Goal: Task Accomplishment & Management: Use online tool/utility

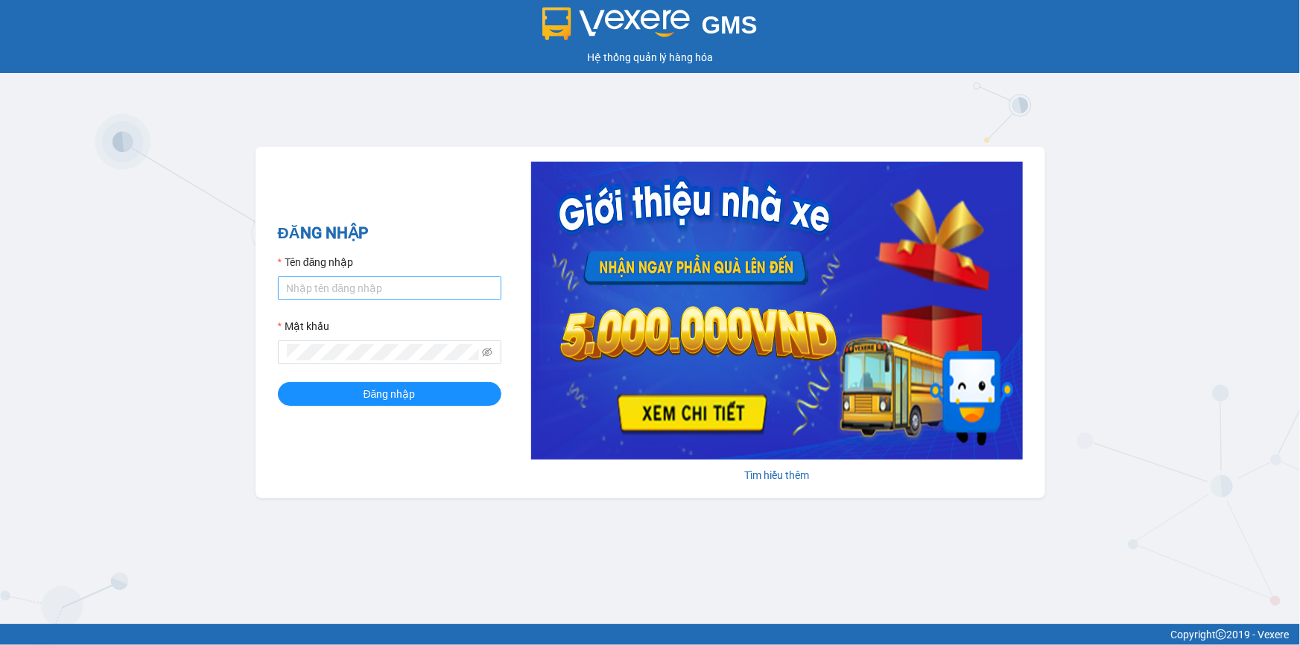
drag, startPoint x: 380, startPoint y: 269, endPoint x: 381, endPoint y: 276, distance: 7.5
click at [381, 273] on div "Tên đăng nhập" at bounding box center [390, 265] width 224 height 22
click at [379, 292] on input "Tên đăng nhập" at bounding box center [390, 288] width 224 height 24
type input "loc.tienoanh"
click at [320, 395] on button "Đăng nhập" at bounding box center [390, 394] width 224 height 24
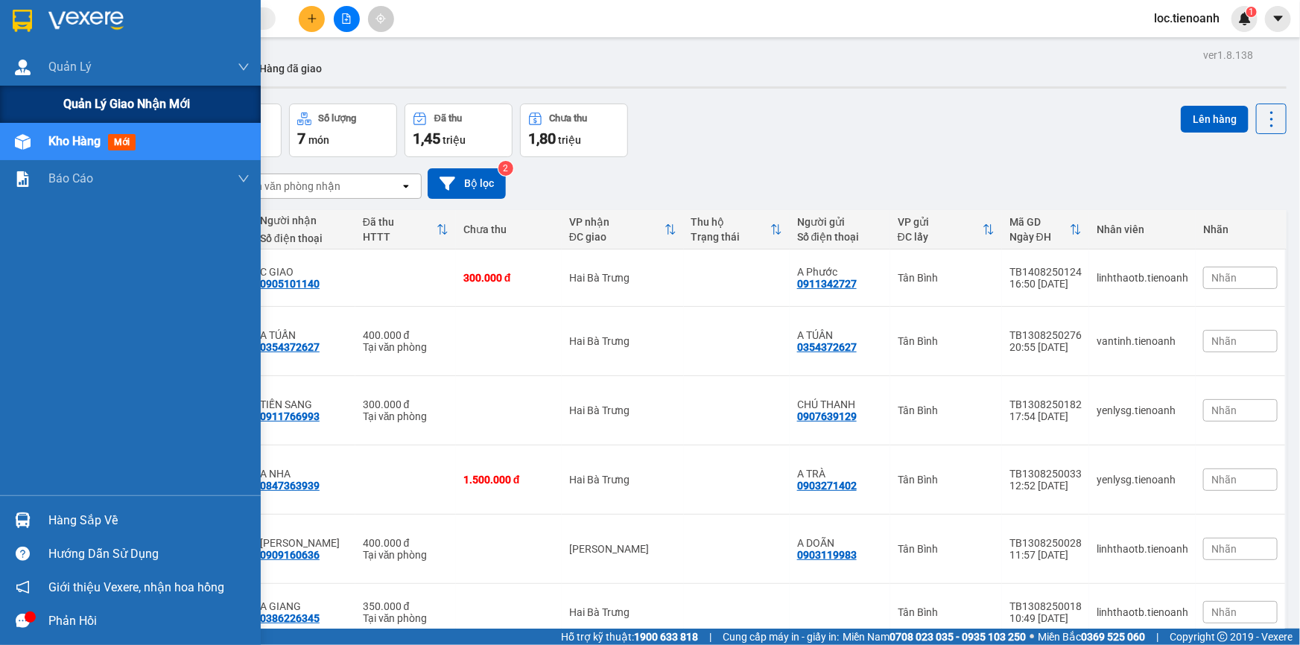
click at [80, 107] on span "Quản lý giao nhận mới" at bounding box center [126, 104] width 127 height 19
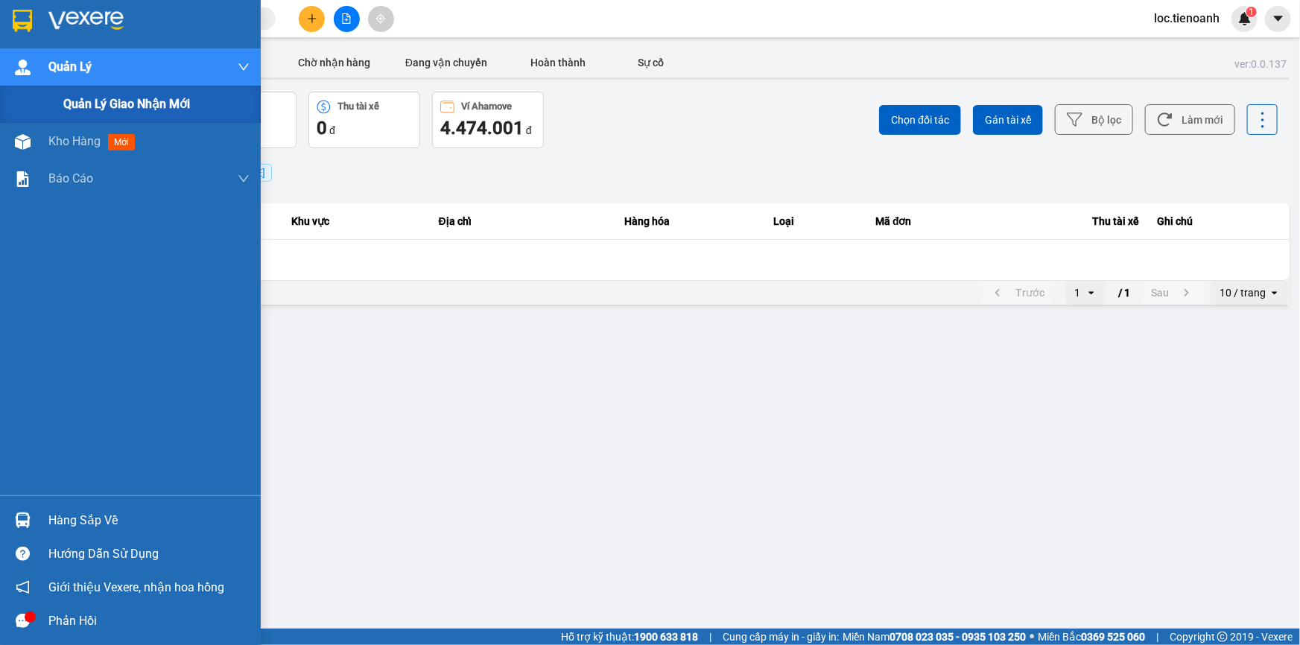
click at [89, 112] on span "Quản lý giao nhận mới" at bounding box center [126, 104] width 127 height 19
click at [129, 98] on span "Quản lý giao nhận mới" at bounding box center [126, 104] width 127 height 19
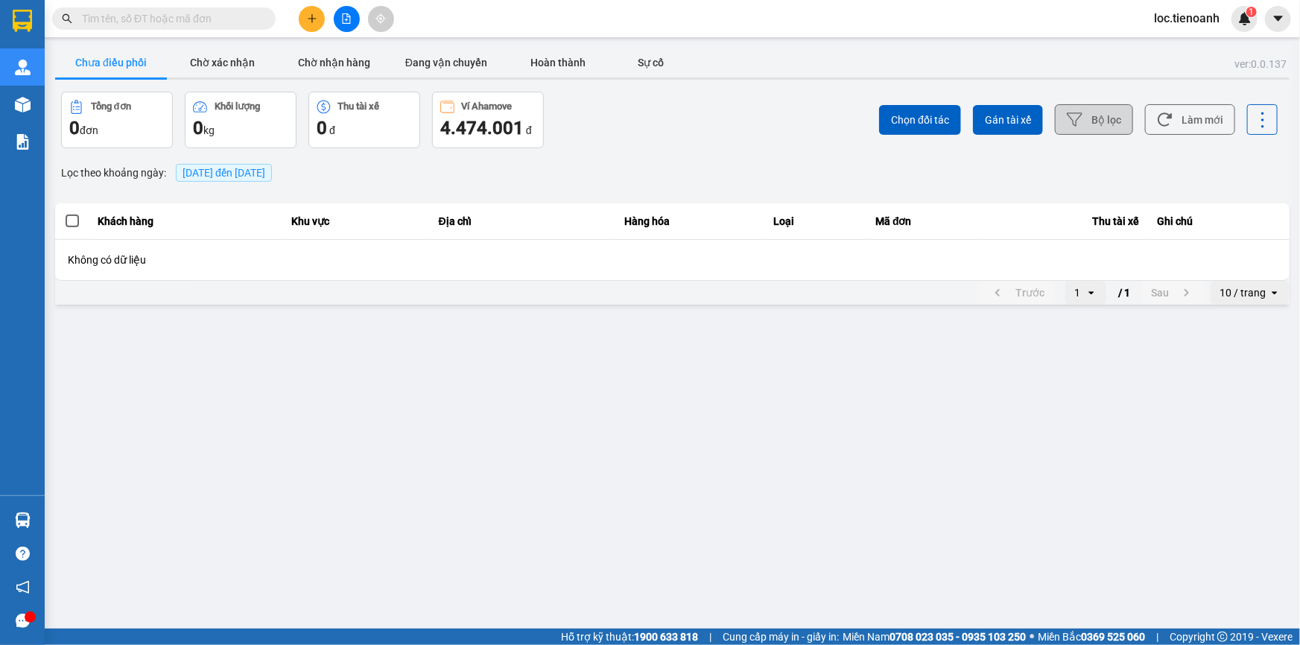
click at [1083, 121] on icon at bounding box center [1075, 120] width 16 height 16
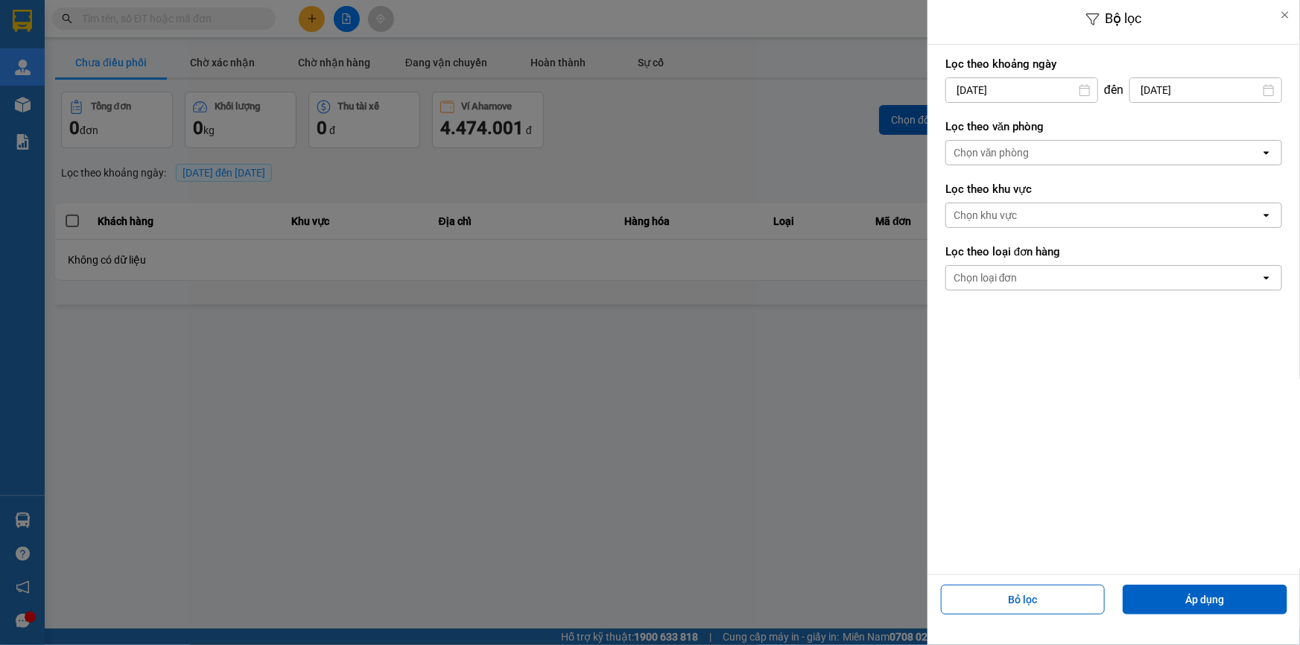
click at [1005, 156] on div "Chọn văn phòng" at bounding box center [992, 152] width 76 height 15
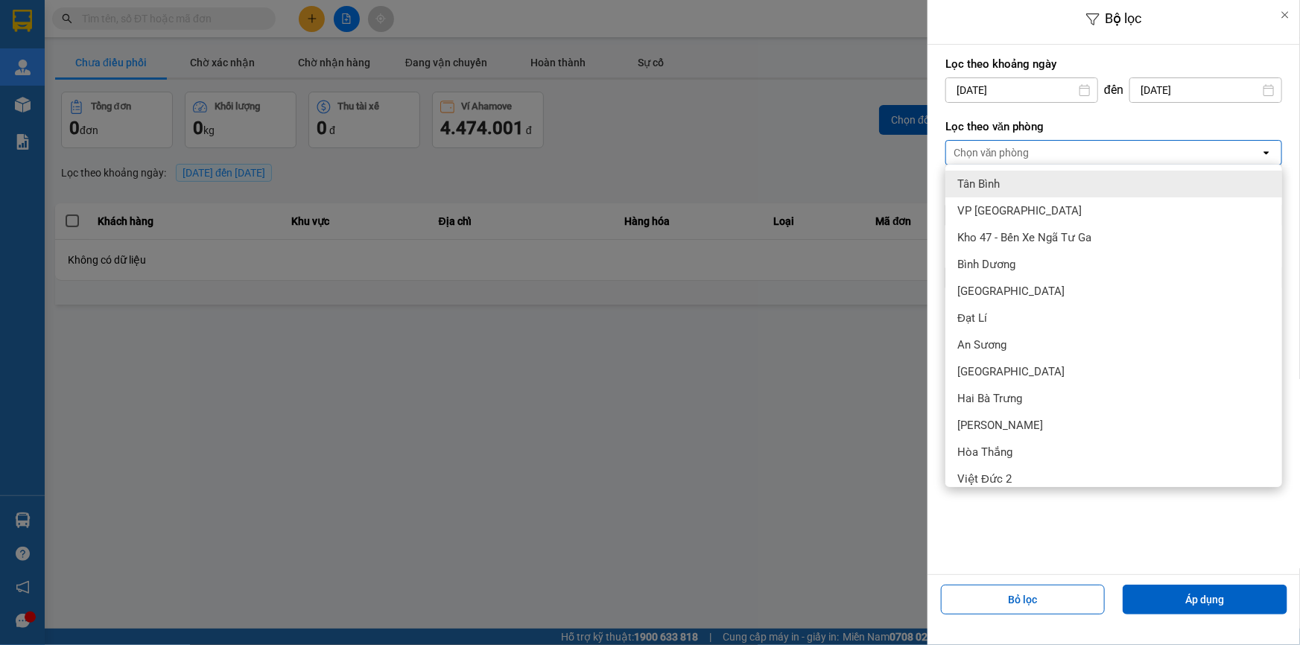
click at [1010, 190] on div "Tân Bình" at bounding box center [1114, 184] width 337 height 27
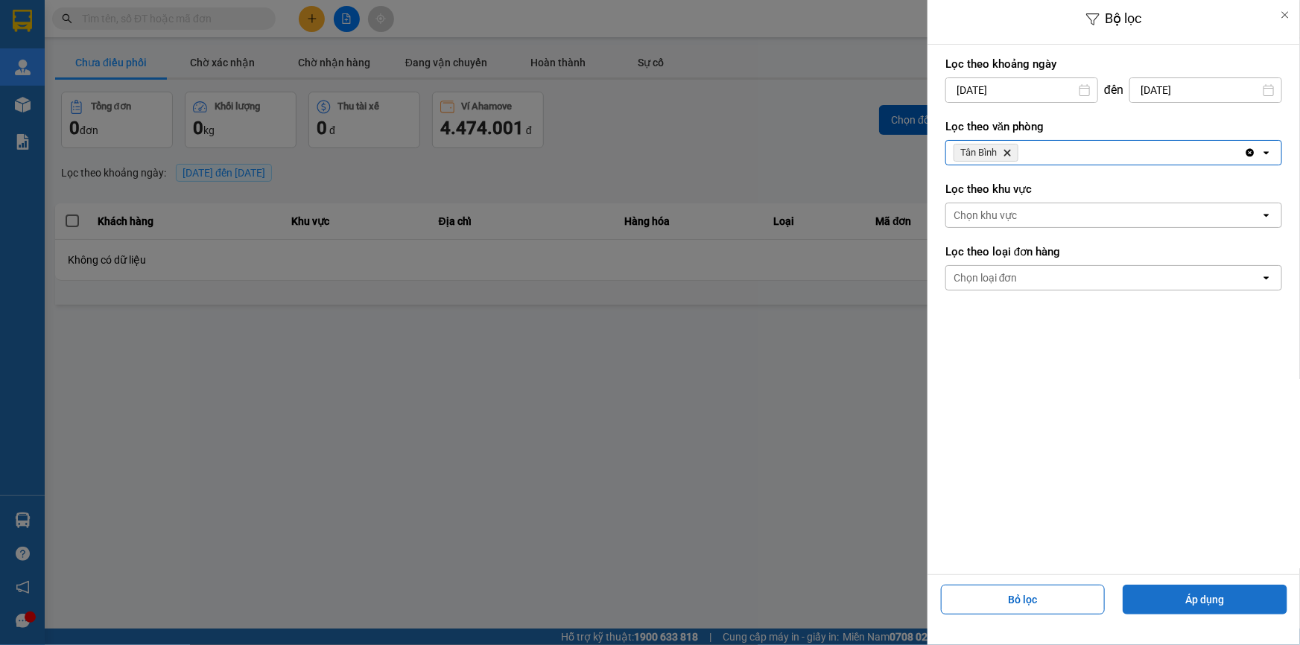
click at [1208, 604] on button "Áp dụng" at bounding box center [1205, 600] width 165 height 30
